Goal: Information Seeking & Learning: Check status

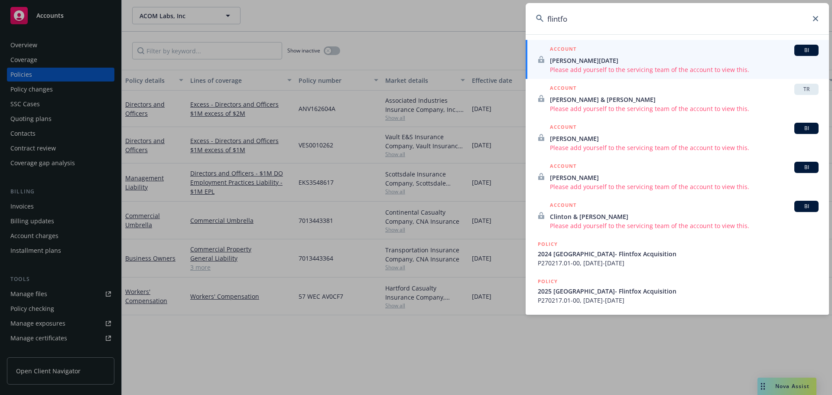
click at [816, 16] on icon at bounding box center [815, 18] width 5 height 5
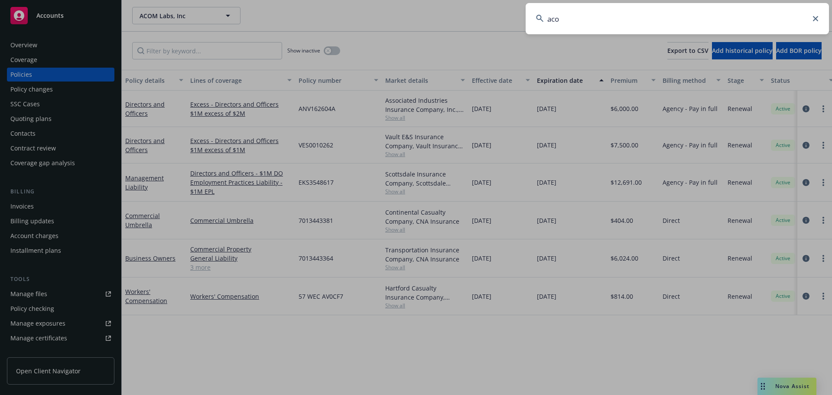
type input "acom"
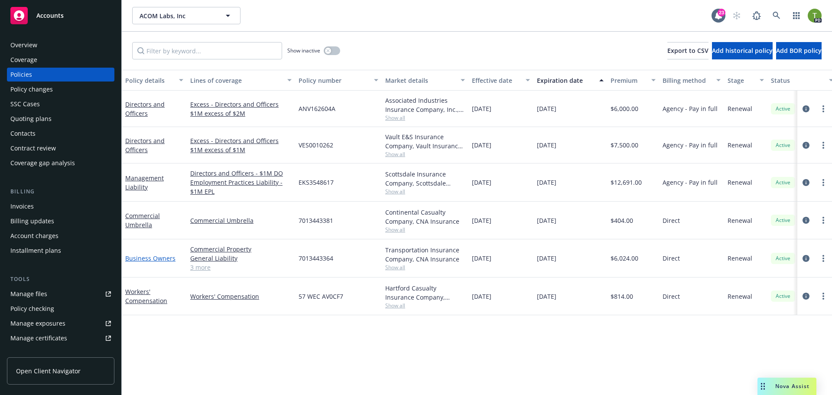
click at [143, 255] on link "Business Owners" at bounding box center [150, 258] width 50 height 8
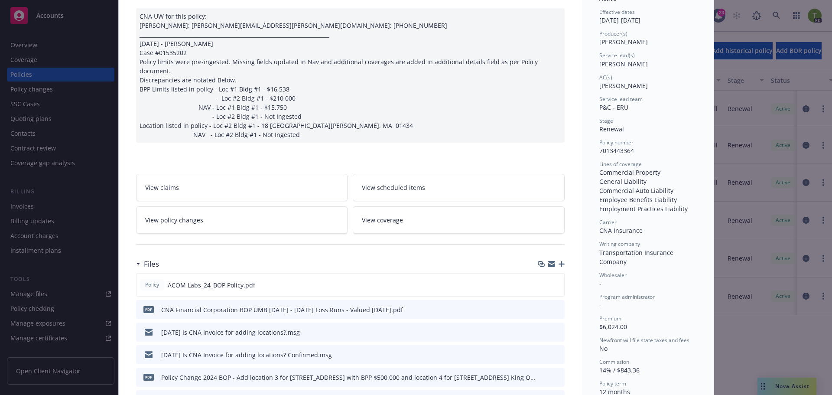
scroll to position [87, 0]
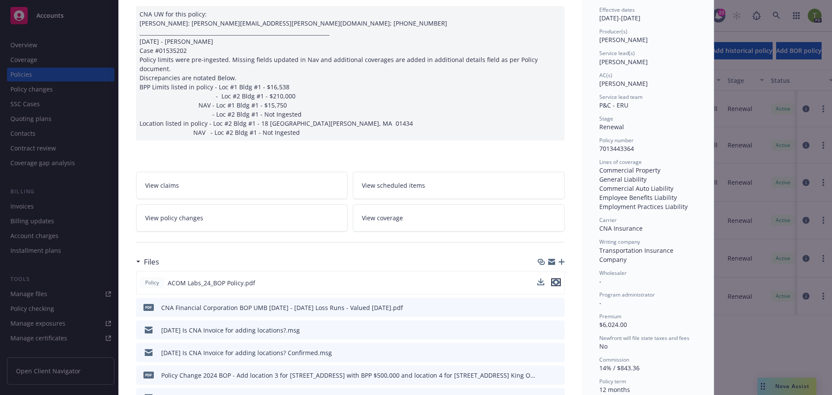
click at [552, 279] on icon "preview file" at bounding box center [556, 282] width 8 height 6
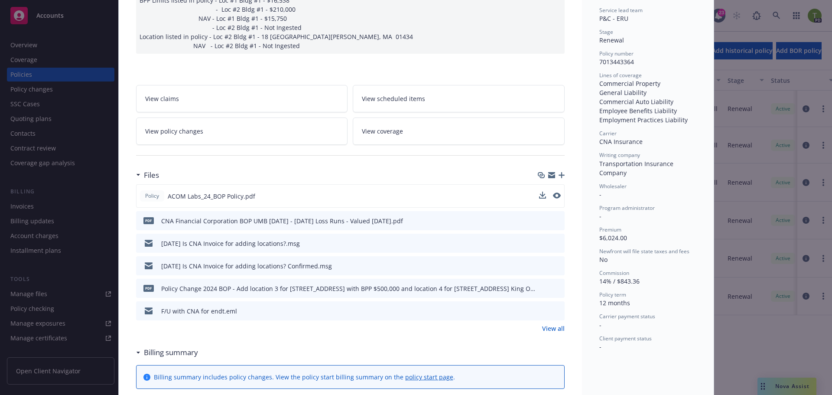
scroll to position [0, 0]
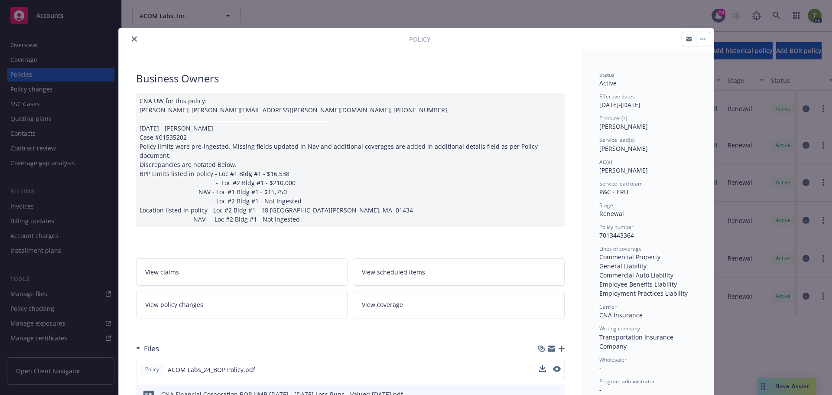
click at [132, 39] on icon "close" at bounding box center [134, 38] width 5 height 5
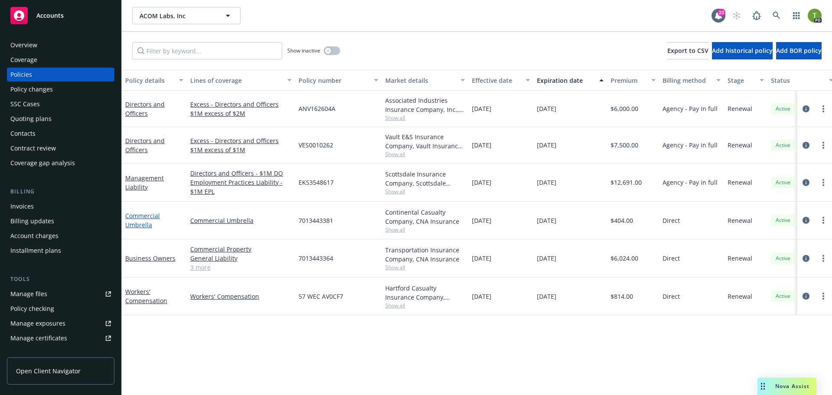
click at [147, 218] on link "Commercial Umbrella" at bounding box center [142, 219] width 35 height 17
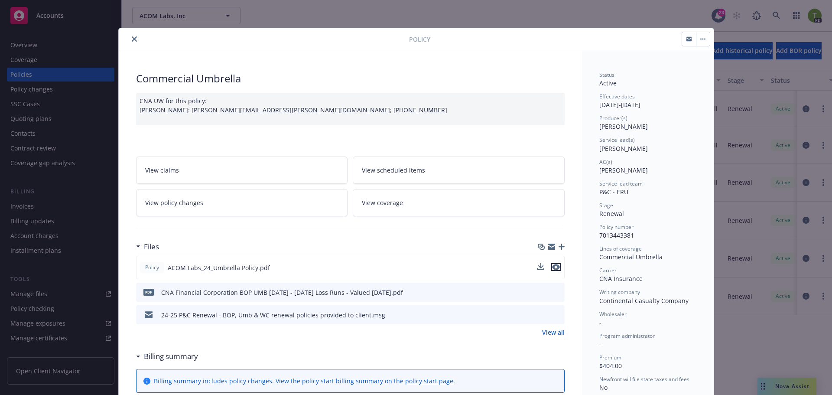
click at [552, 268] on icon "preview file" at bounding box center [556, 267] width 8 height 6
